Goal: Task Accomplishment & Management: Use online tool/utility

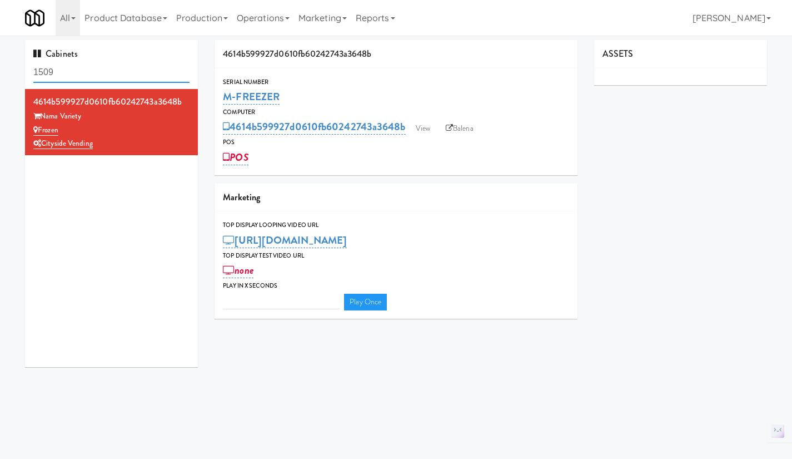
click at [100, 72] on input "1509" at bounding box center [111, 72] width 156 height 21
type input "p"
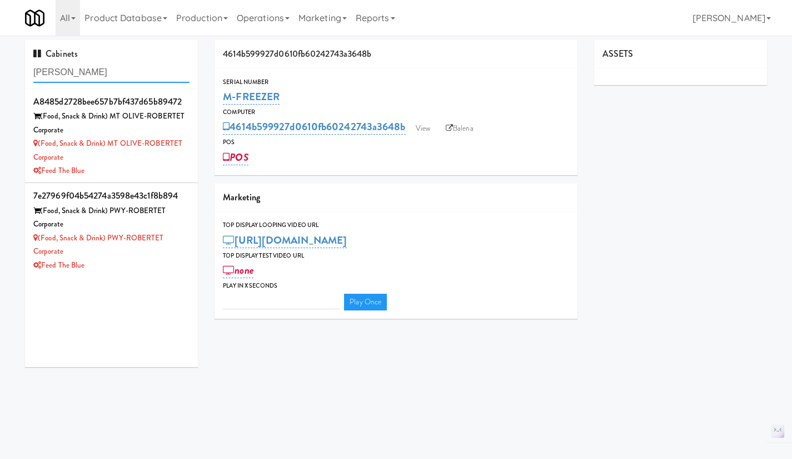
type input "[PERSON_NAME]"
click at [153, 163] on div "(Food, Snack & Drink) MT OLIVE-ROBERTET Corporate" at bounding box center [111, 150] width 156 height 27
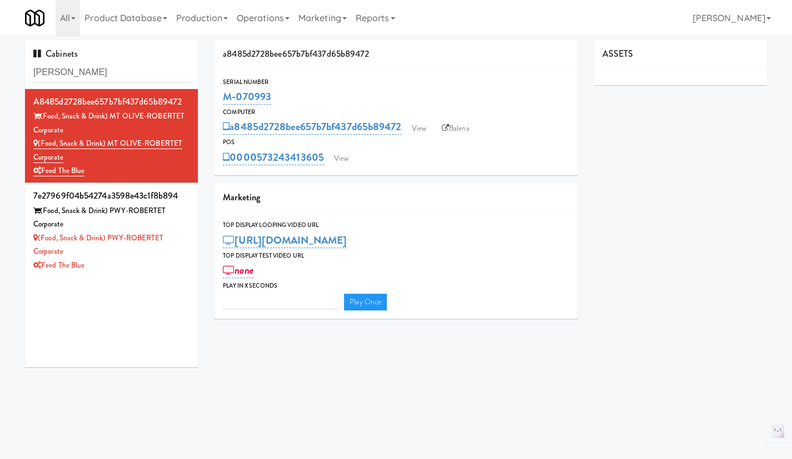
type input "3"
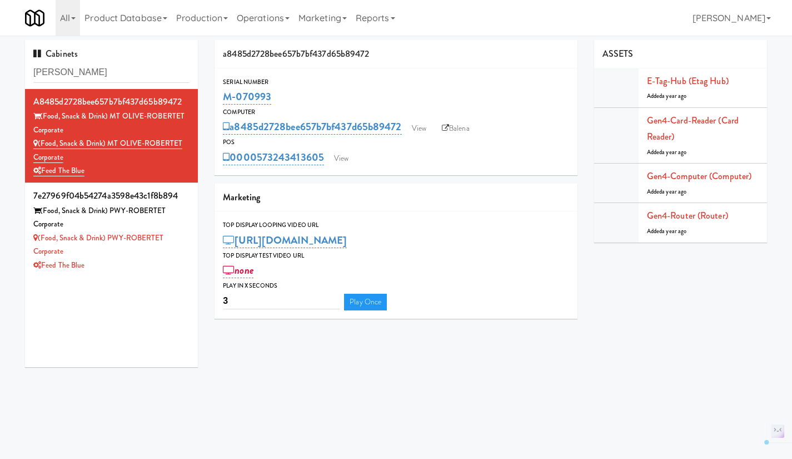
drag, startPoint x: 76, startPoint y: 155, endPoint x: 39, endPoint y: 145, distance: 38.0
click at [39, 145] on div "(Food, Snack & Drink) MT OLIVE-ROBERTET Corporate" at bounding box center [111, 150] width 156 height 27
drag, startPoint x: 83, startPoint y: 251, endPoint x: 39, endPoint y: 239, distance: 45.0
click at [39, 239] on div "(Food, Snack & Drink) PWY-ROBERTET Corporate" at bounding box center [111, 244] width 156 height 27
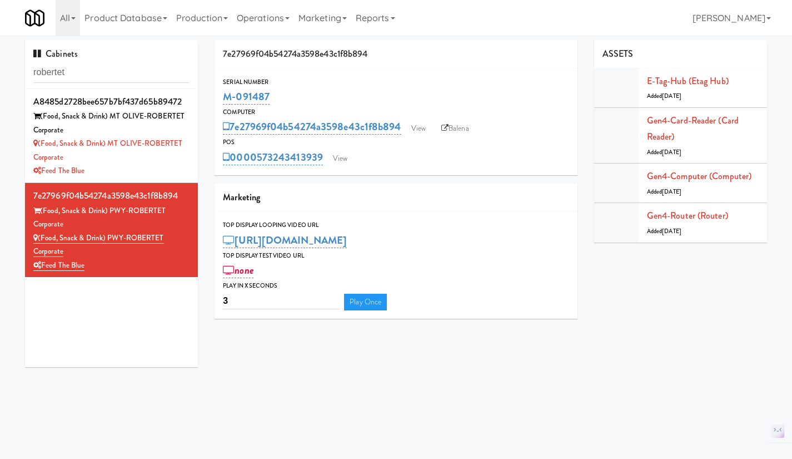
drag, startPoint x: 0, startPoint y: 0, endPoint x: 341, endPoint y: 151, distance: 373.2
click at [337, 148] on div "0000573243413939 View" at bounding box center [396, 157] width 346 height 19
click at [345, 157] on link "View" at bounding box center [340, 158] width 26 height 17
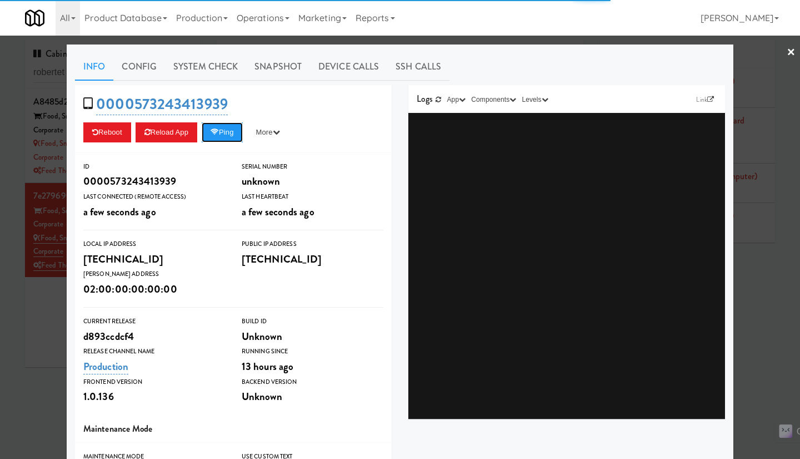
click at [233, 134] on button "Ping" at bounding box center [222, 132] width 41 height 20
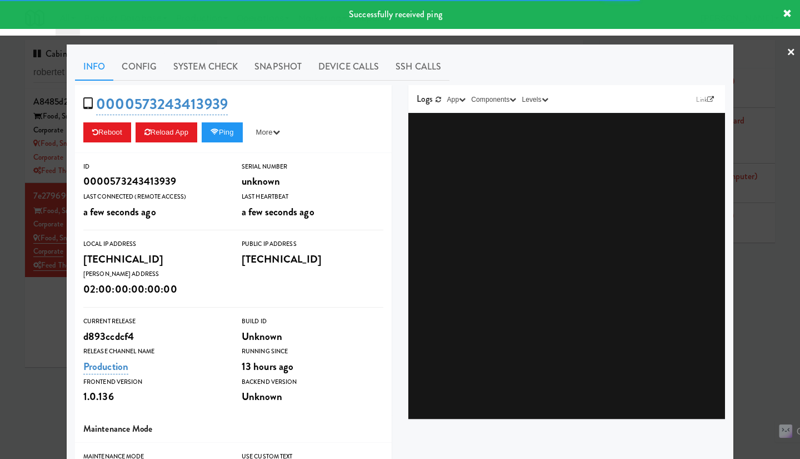
click at [228, 60] on link "System Check" at bounding box center [205, 67] width 81 height 28
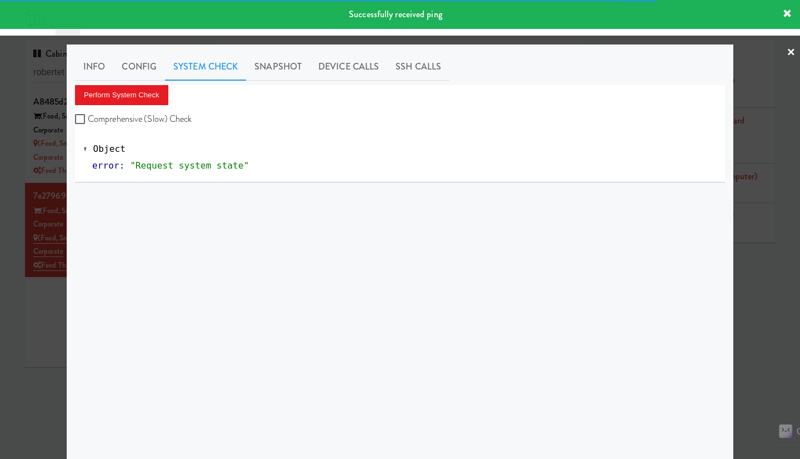
click at [171, 119] on label "Comprehensive (Slow) Check" at bounding box center [133, 119] width 117 height 17
click at [88, 119] on input "Comprehensive (Slow) Check" at bounding box center [81, 119] width 13 height 9
checkbox input "true"
click at [123, 91] on button "Perform System Check" at bounding box center [121, 95] width 93 height 20
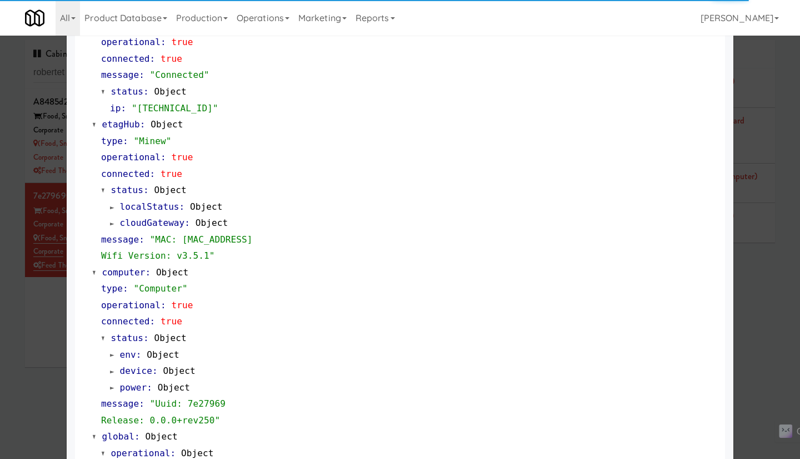
scroll to position [829, 0]
